Goal: Task Accomplishment & Management: Manage account settings

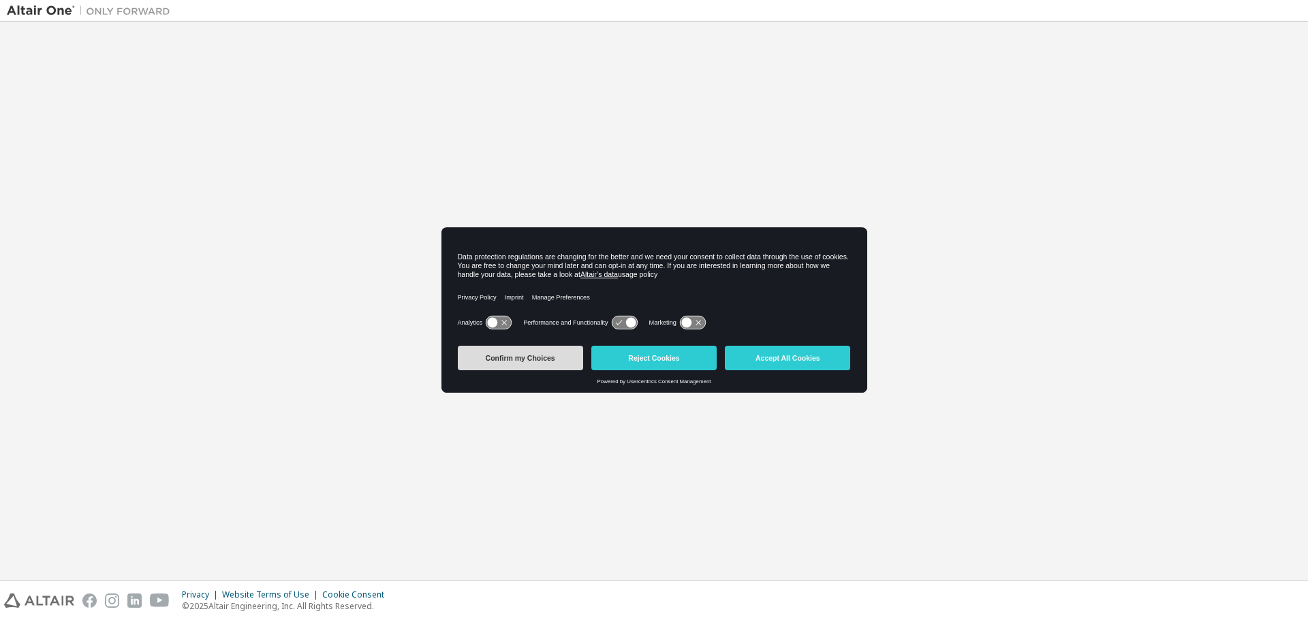
click at [552, 364] on button "Confirm my Choices" at bounding box center [520, 358] width 125 height 25
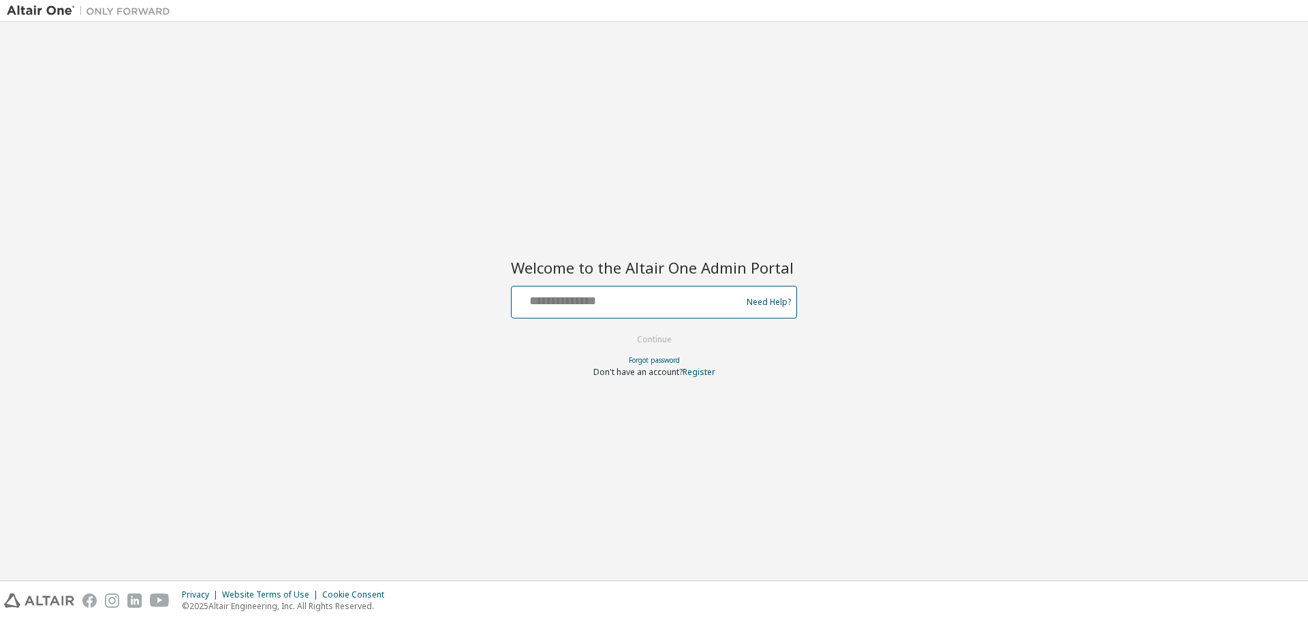
click at [675, 304] on input "text" at bounding box center [628, 299] width 223 height 20
type input "**********"
click at [590, 304] on input "**********" at bounding box center [628, 299] width 223 height 20
click at [652, 340] on button "Continue" at bounding box center [653, 340] width 63 height 20
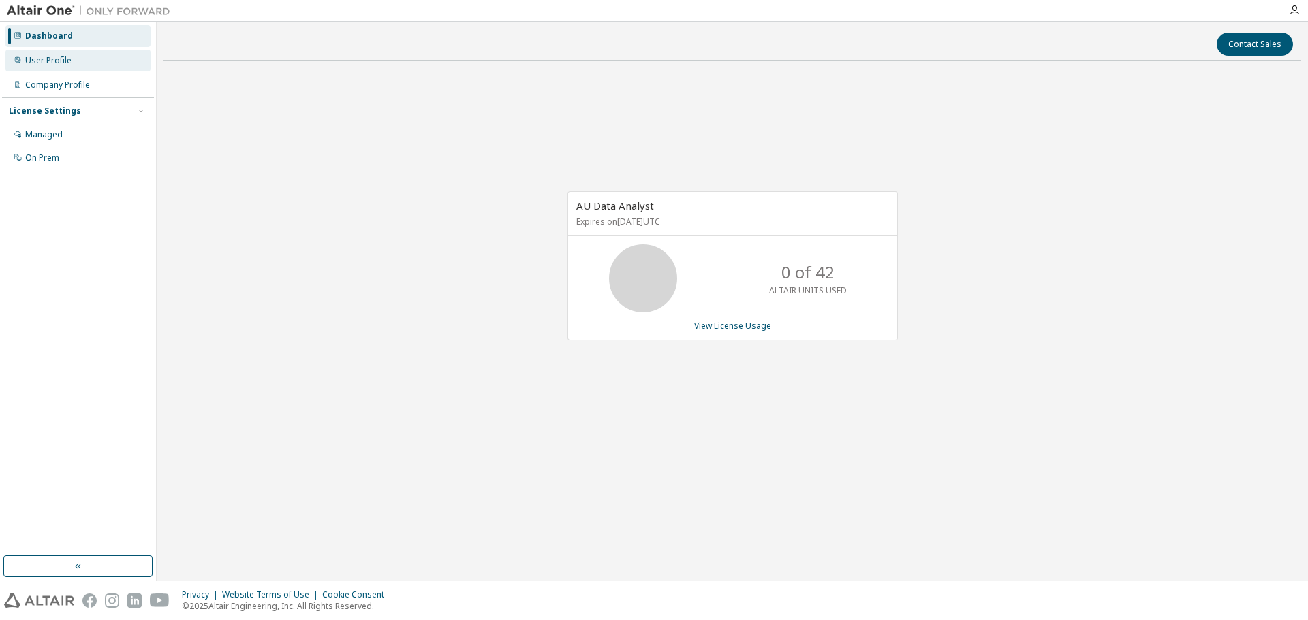
click at [42, 65] on div "User Profile" at bounding box center [48, 60] width 46 height 11
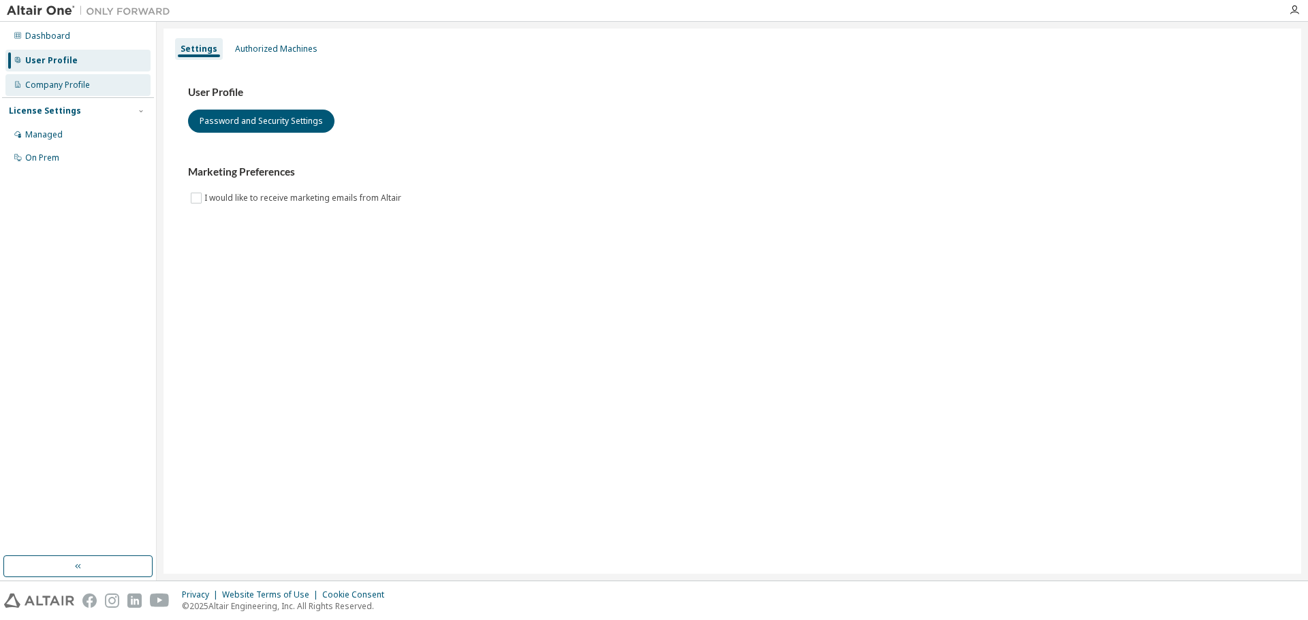
click at [35, 82] on div "Company Profile" at bounding box center [57, 85] width 65 height 11
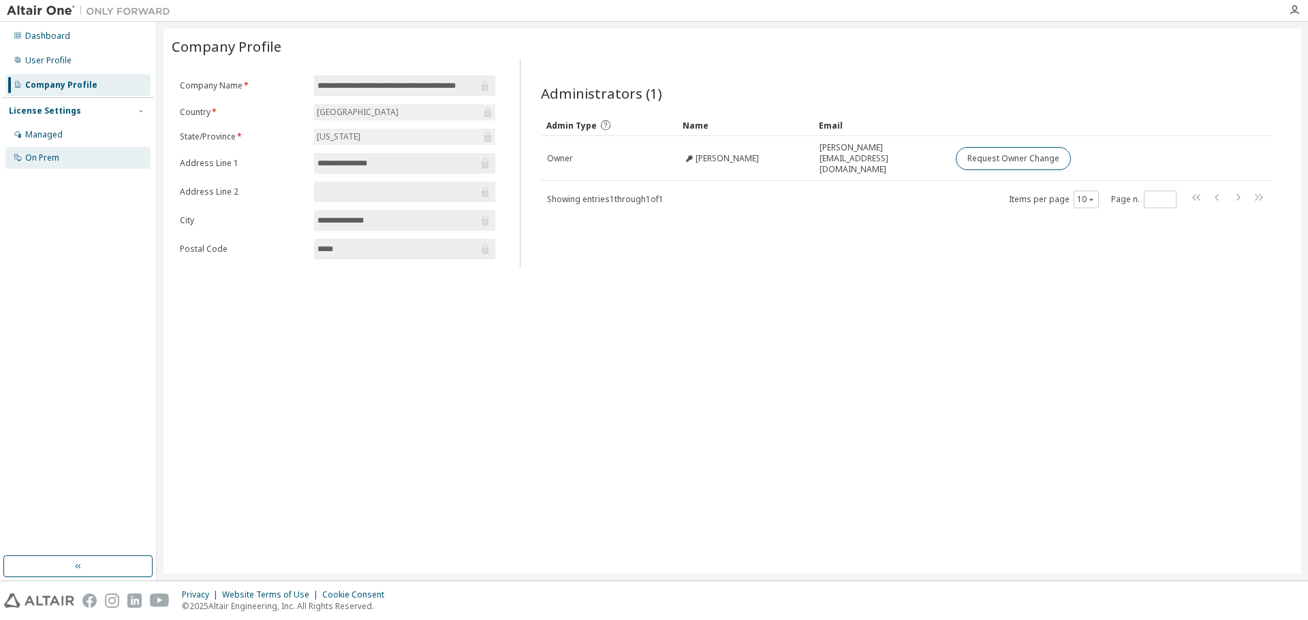
click at [60, 154] on div "On Prem" at bounding box center [77, 158] width 145 height 22
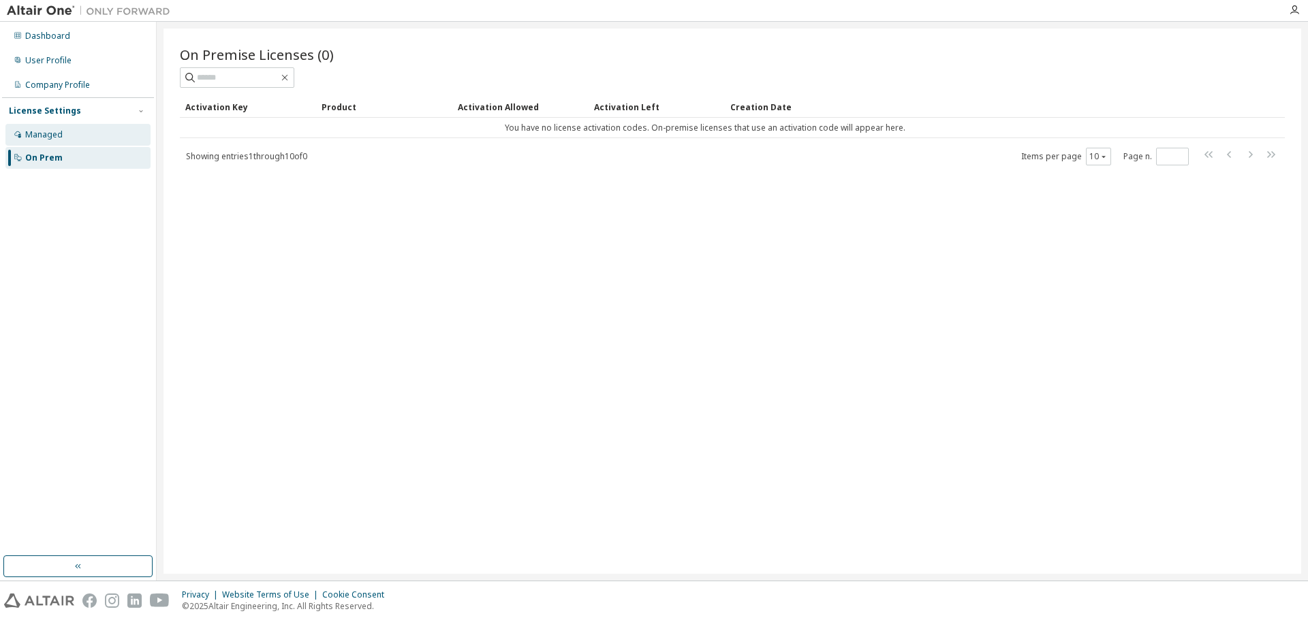
click at [53, 140] on div "Managed" at bounding box center [43, 134] width 37 height 11
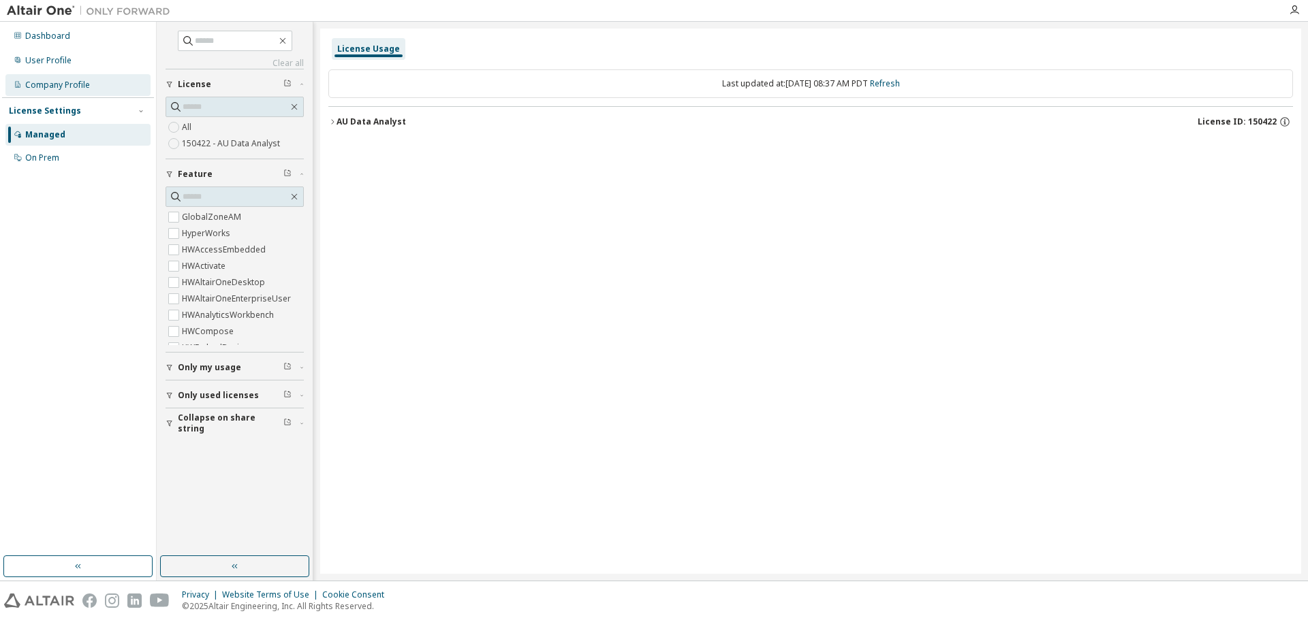
click at [48, 88] on div "Company Profile" at bounding box center [57, 85] width 65 height 11
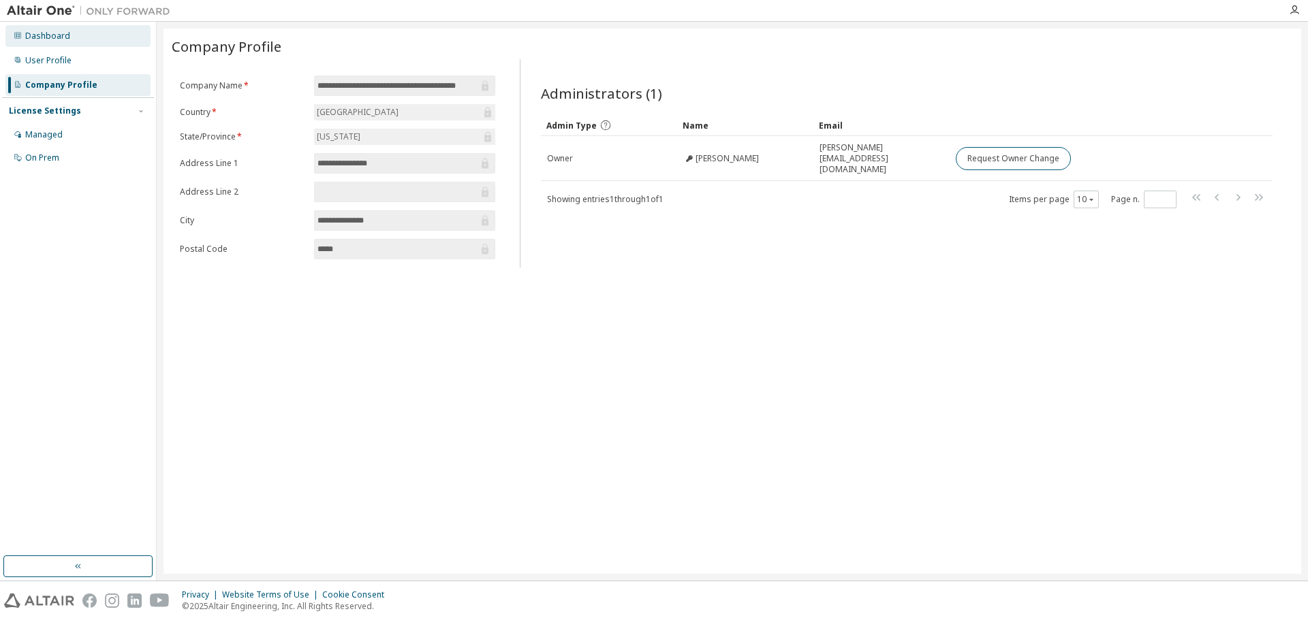
click at [22, 34] on div "Dashboard" at bounding box center [77, 36] width 145 height 22
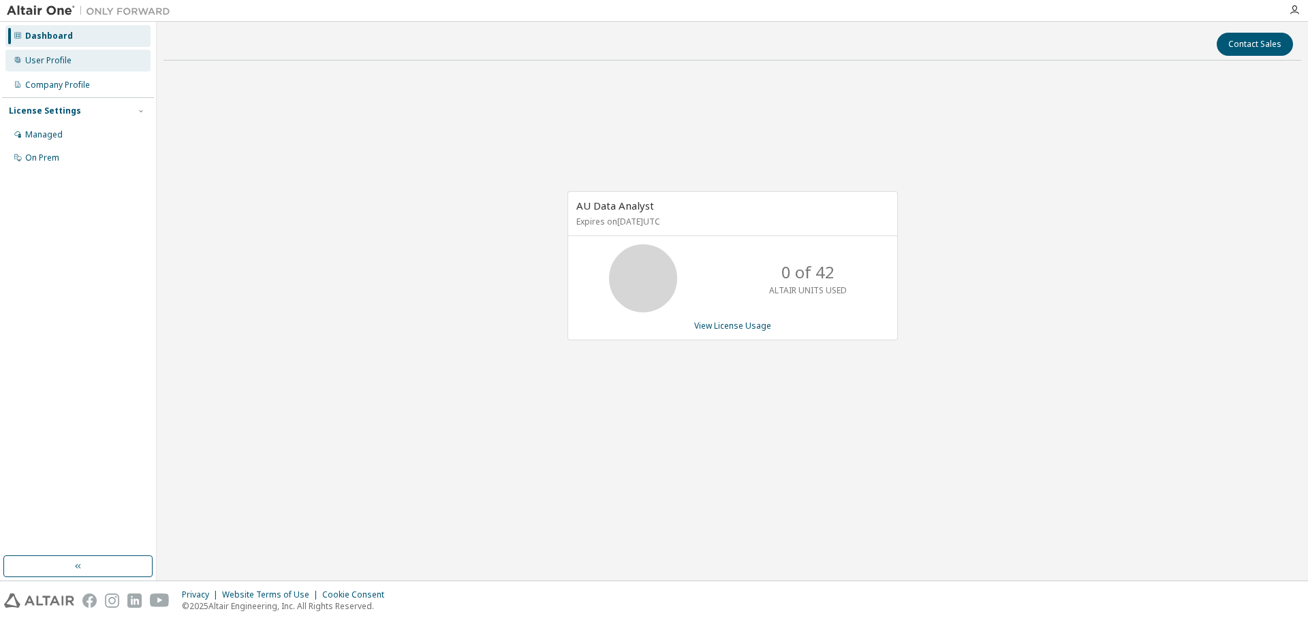
click at [50, 58] on div "User Profile" at bounding box center [48, 60] width 46 height 11
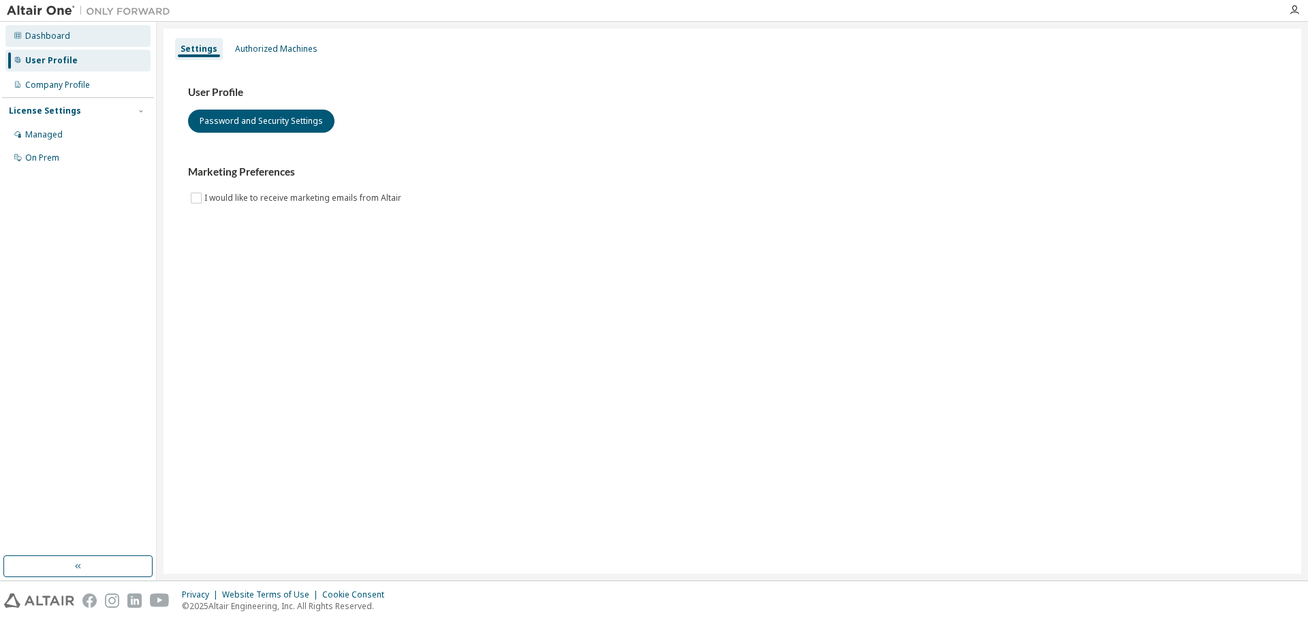
click at [47, 42] on div "Dashboard" at bounding box center [77, 36] width 145 height 22
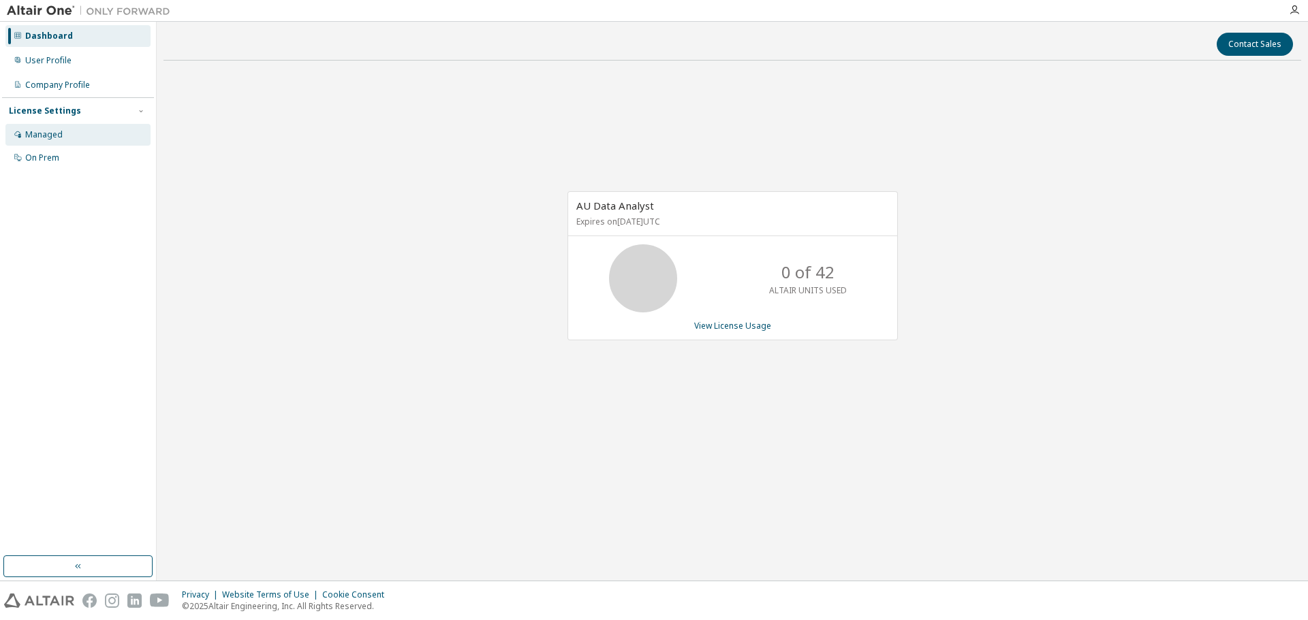
click at [69, 141] on div "Managed" at bounding box center [77, 135] width 145 height 22
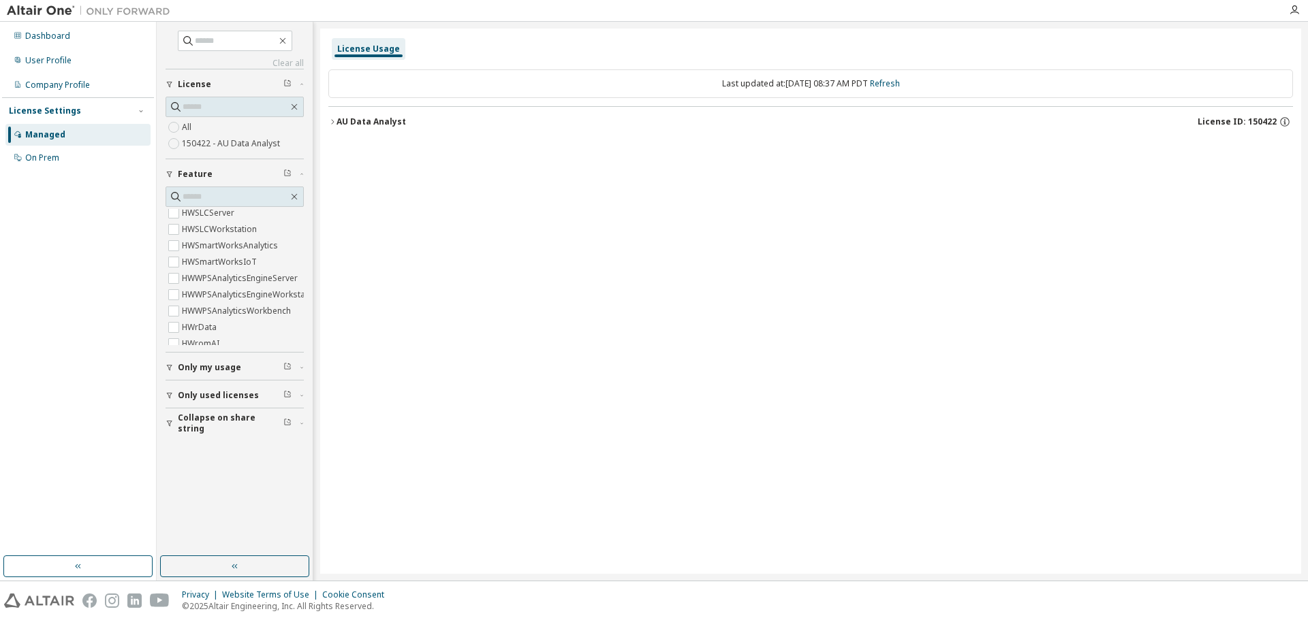
scroll to position [606, 0]
click at [64, 154] on div "On Prem" at bounding box center [77, 158] width 145 height 22
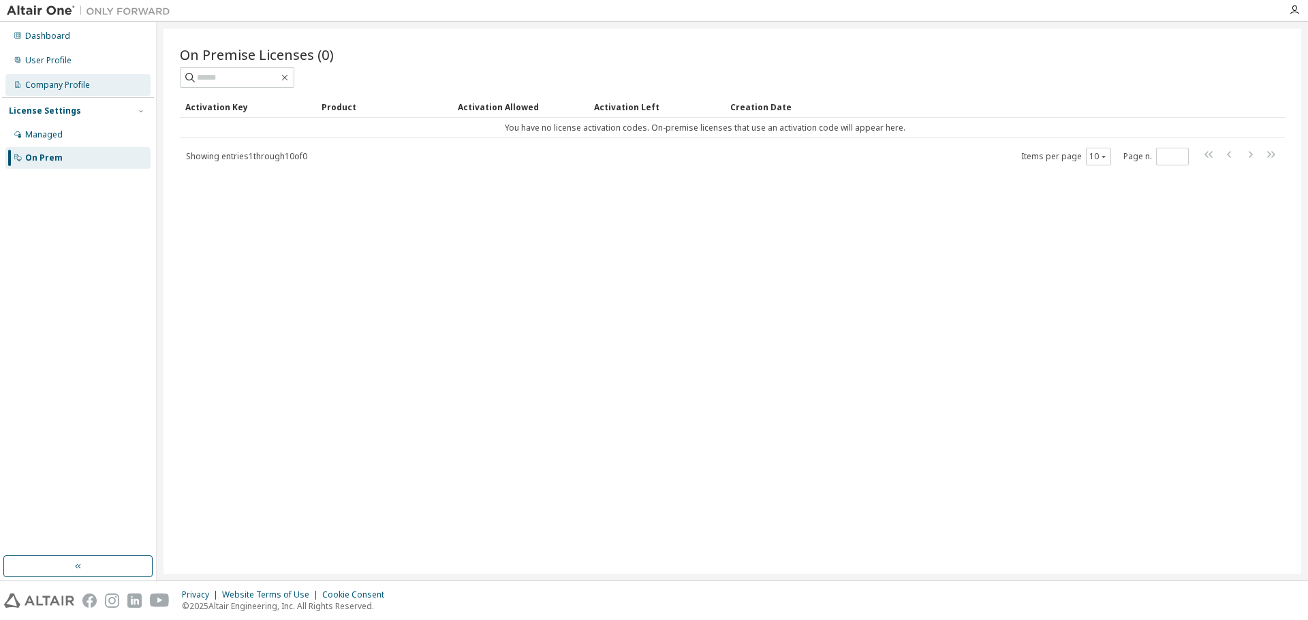
click at [34, 80] on div "Company Profile" at bounding box center [57, 85] width 65 height 11
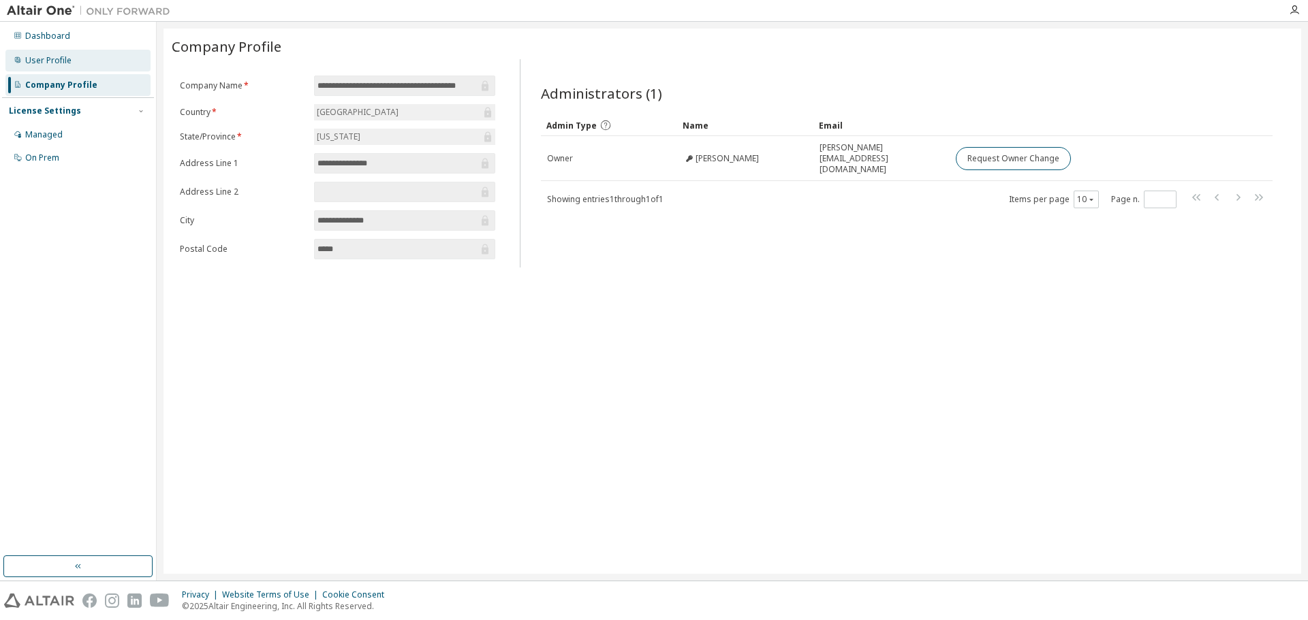
click at [47, 63] on div "User Profile" at bounding box center [48, 60] width 46 height 11
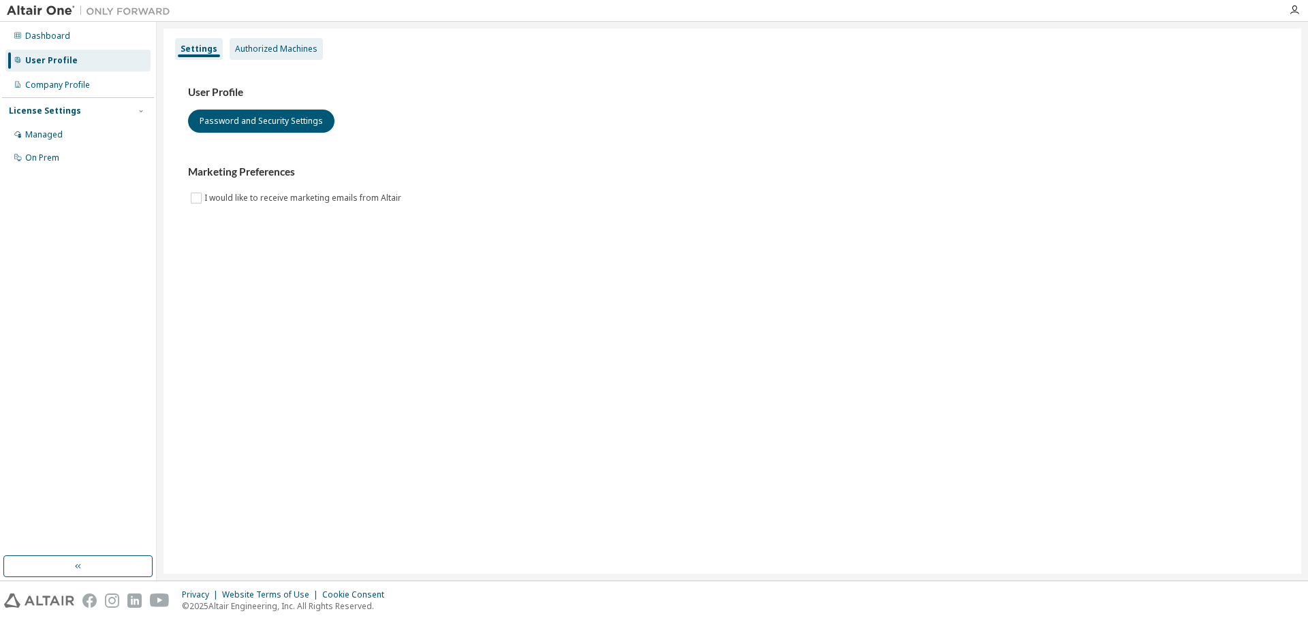
click at [299, 51] on div "Authorized Machines" at bounding box center [276, 49] width 82 height 11
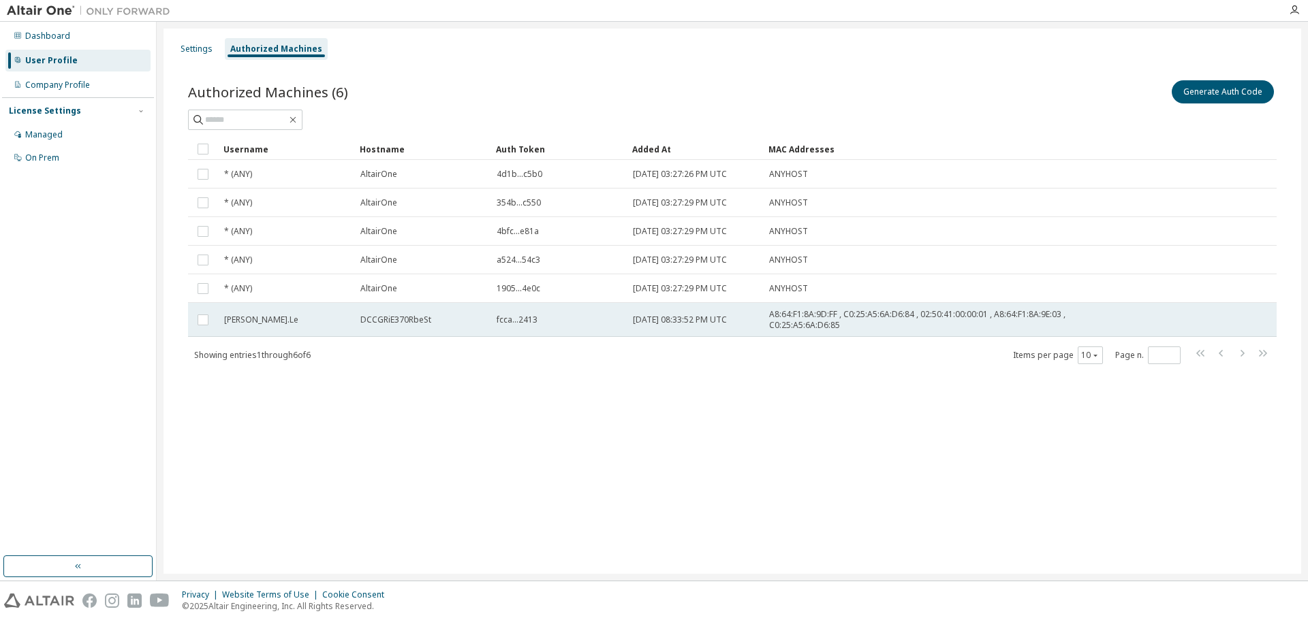
click at [819, 321] on span "A8:64:F1:8A:9D:FF , C0:25:A5:6A:D6:84 , 02:50:41:00:00:01 , A8:64:F1:8A:9E:03 ,…" at bounding box center [951, 320] width 364 height 22
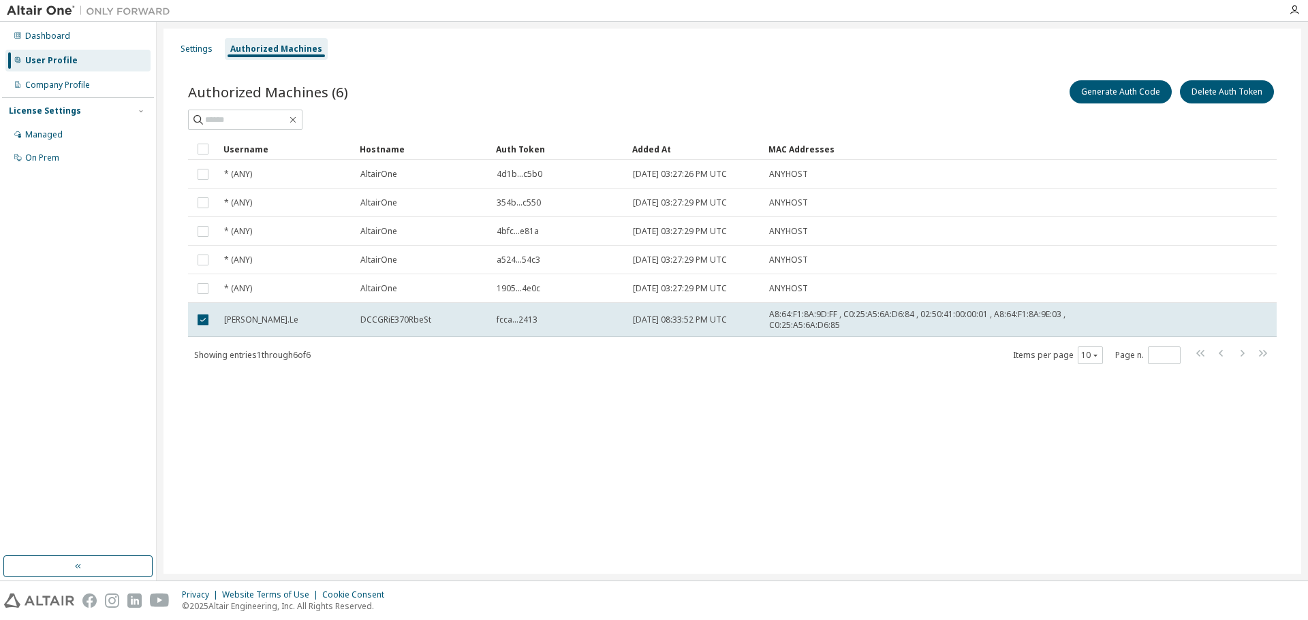
click at [845, 428] on div "Settings Authorized Machines Authorized Machines (6) Generate Auth Code Delete …" at bounding box center [731, 301] width 1137 height 545
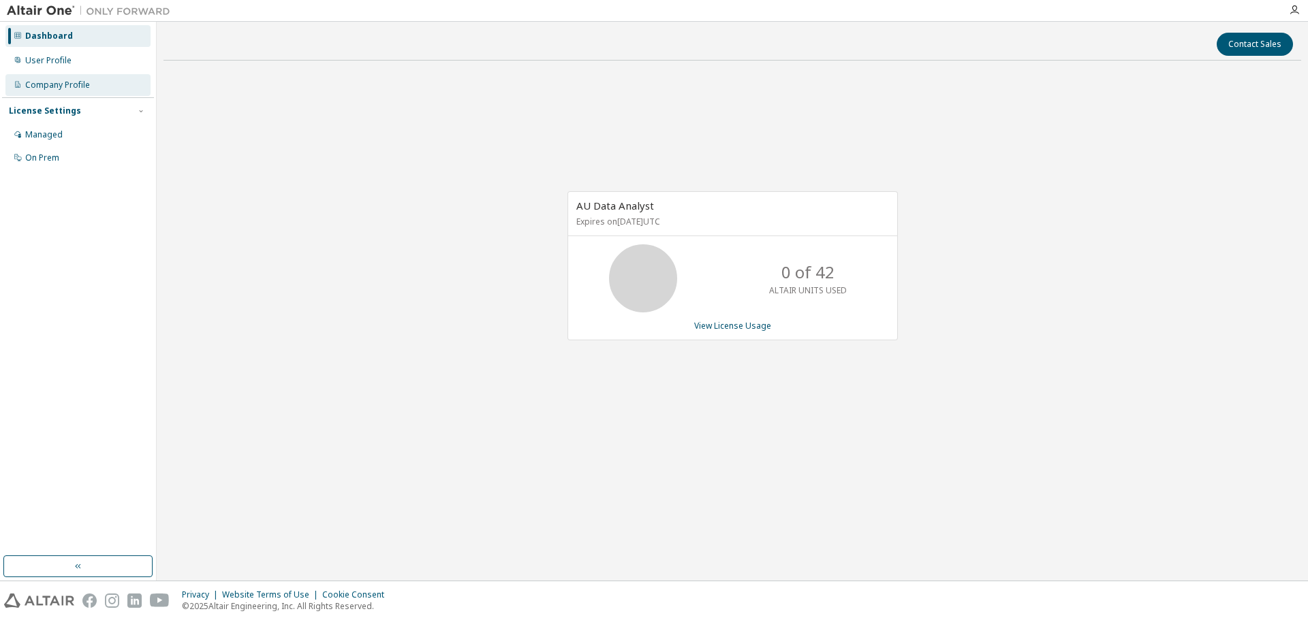
click at [49, 84] on div "Company Profile" at bounding box center [57, 85] width 65 height 11
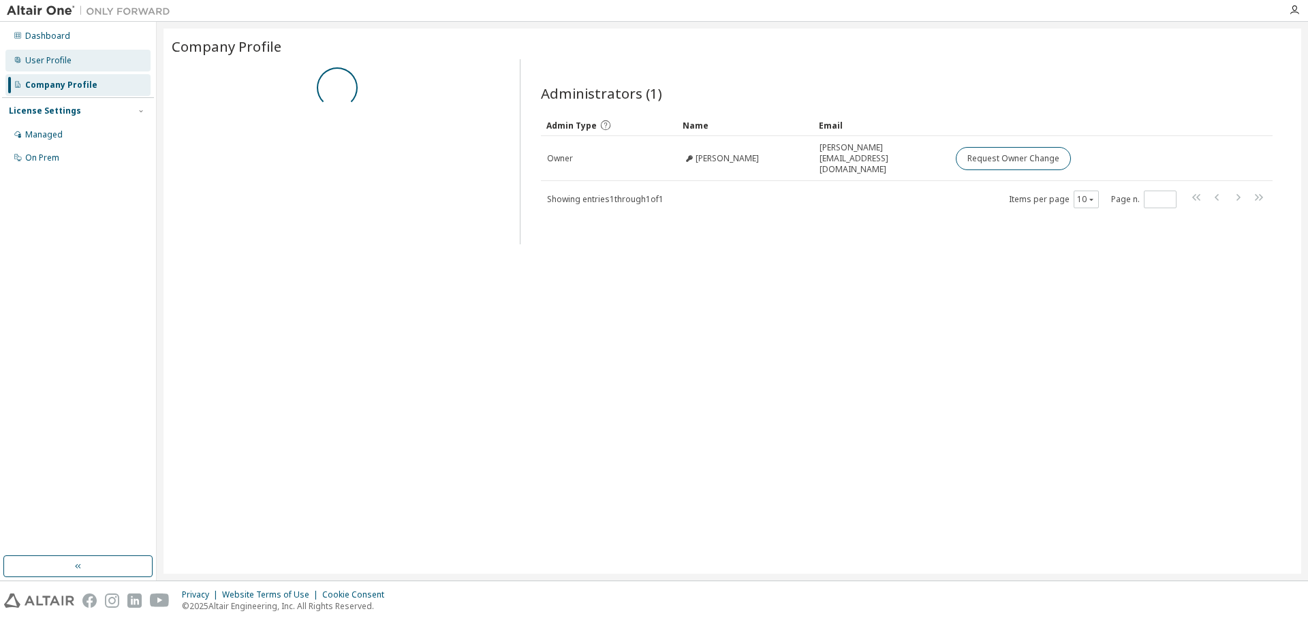
click at [57, 56] on div "User Profile" at bounding box center [48, 60] width 46 height 11
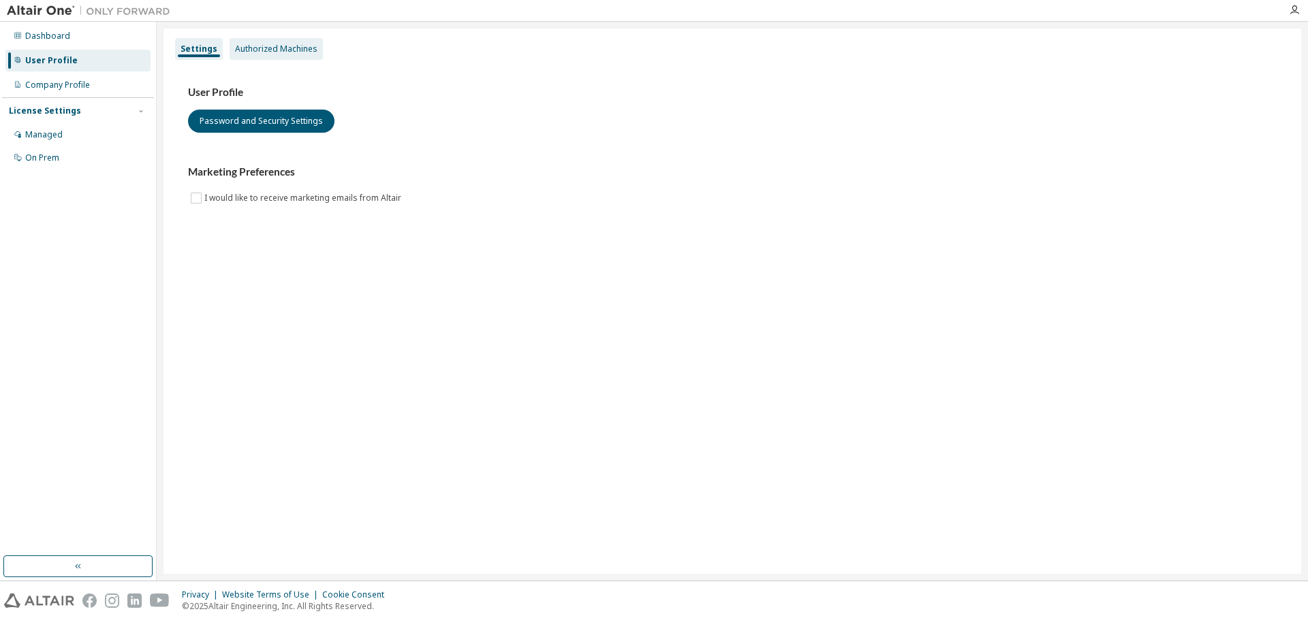
click at [296, 49] on div "Authorized Machines" at bounding box center [276, 49] width 82 height 11
